Goal: Communication & Community: Ask a question

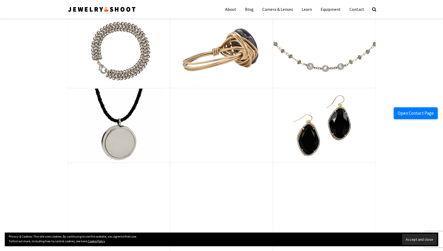
scroll to position [705, 0]
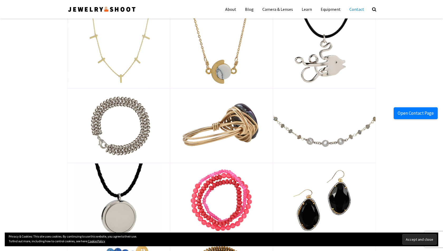
click at [353, 11] on link "Contact" at bounding box center [356, 9] width 23 height 13
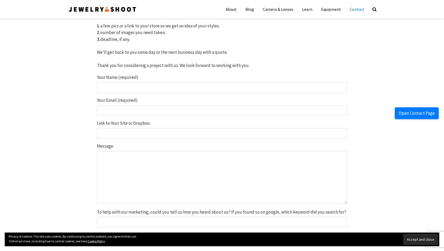
drag, startPoint x: 121, startPoint y: 87, endPoint x: 122, endPoint y: 94, distance: 7.1
click at [121, 87] on input "Your Name (required)" at bounding box center [222, 87] width 250 height 11
type input "[PERSON_NAME]"
type input "[EMAIL_ADDRESS][DOMAIN_NAME]"
drag, startPoint x: 142, startPoint y: 134, endPoint x: 134, endPoint y: 137, distance: 8.4
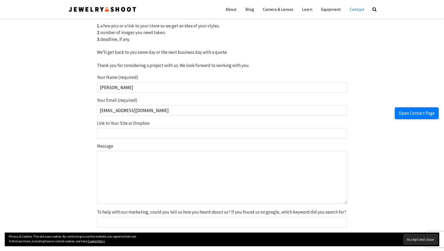
click at [142, 134] on input "Link to Your Site or Dropbox" at bounding box center [222, 133] width 250 height 11
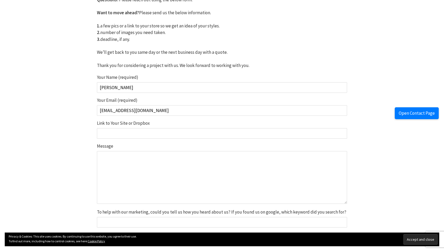
scroll to position [132, 0]
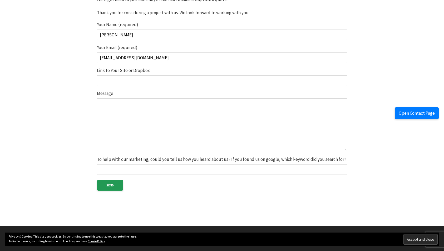
click at [191, 103] on textarea "Message" at bounding box center [222, 124] width 250 height 53
paste textarea "Professional Photo Editing Services – Let’s Make Your Photos Shine! Hello, I ho…"
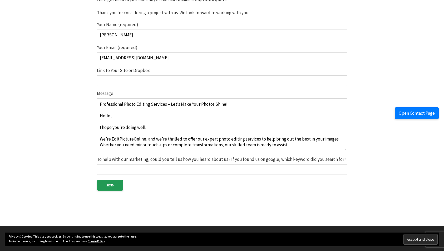
scroll to position [96, 0]
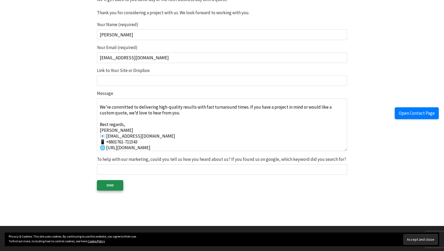
type textarea "Professional Photo Editing Services – Let’s Make Your Photos Shine! Hello, I ho…"
click at [103, 187] on input "Send" at bounding box center [110, 185] width 26 height 11
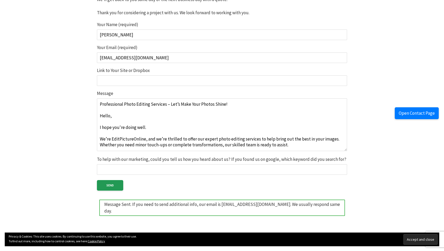
click at [56, 28] on body "About Blog Camera & Lenses Learn Equipment Contact Search About Blog Camera & L…" at bounding box center [222, 143] width 444 height 551
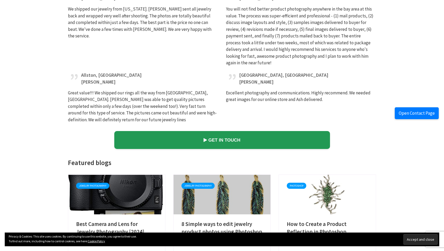
scroll to position [1713, 0]
